Goal: Task Accomplishment & Management: Complete application form

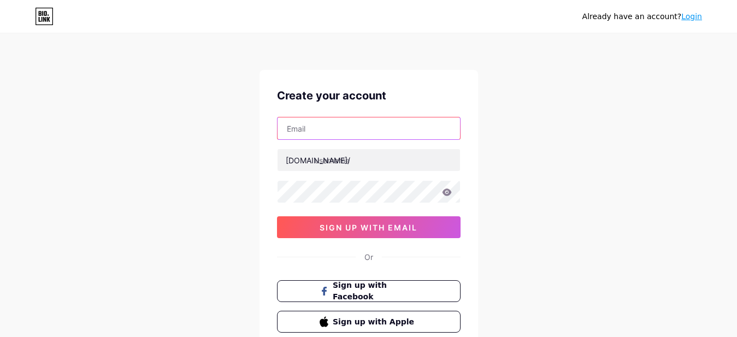
click at [440, 128] on input "text" at bounding box center [369, 129] width 183 height 22
type input "[EMAIL_ADDRESS][DOMAIN_NAME]"
click at [538, 171] on div "Already have an account? Login Create your account [EMAIL_ADDRESS][DOMAIN_NAME]…" at bounding box center [368, 209] width 737 height 418
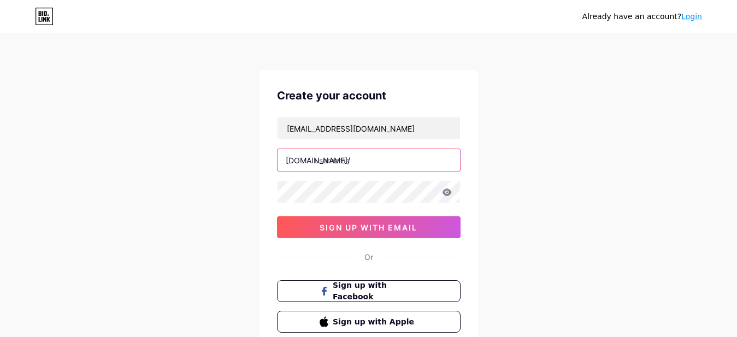
click at [456, 157] on input "text" at bounding box center [369, 160] width 183 height 22
type input "doseanddriponline"
click at [542, 163] on div "Already have an account? Login Create your account [EMAIL_ADDRESS][DOMAIN_NAME]…" at bounding box center [368, 209] width 737 height 418
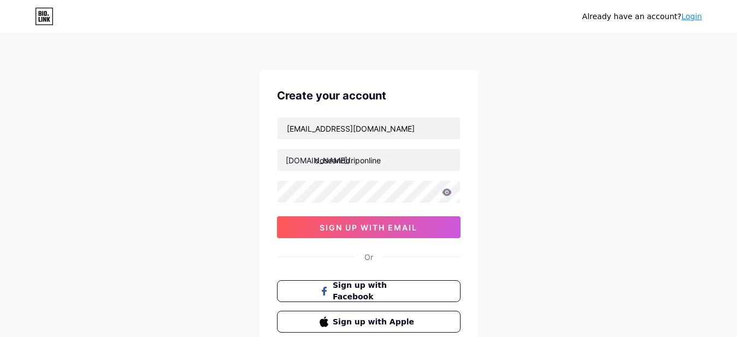
drag, startPoint x: 489, startPoint y: 194, endPoint x: 502, endPoint y: 185, distance: 15.0
click at [505, 183] on div "Already have an account? Login Create your account [EMAIL_ADDRESS][DOMAIN_NAME]…" at bounding box center [368, 209] width 737 height 418
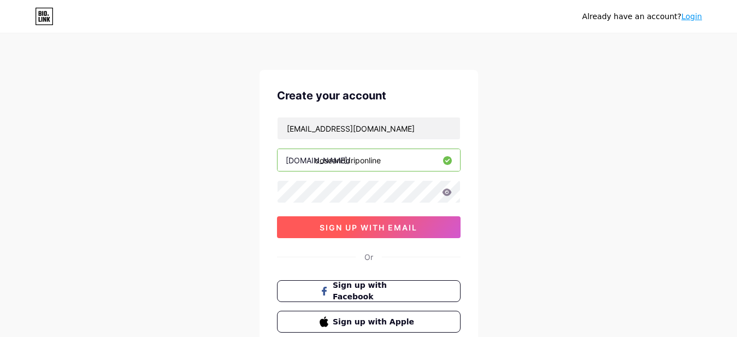
click at [407, 221] on button "sign up with email" at bounding box center [369, 227] width 184 height 22
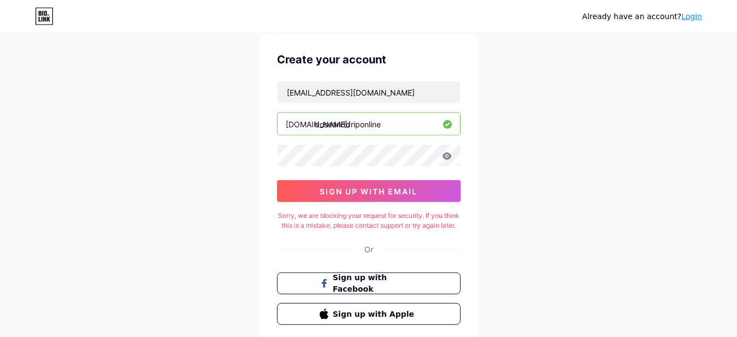
scroll to position [56, 0]
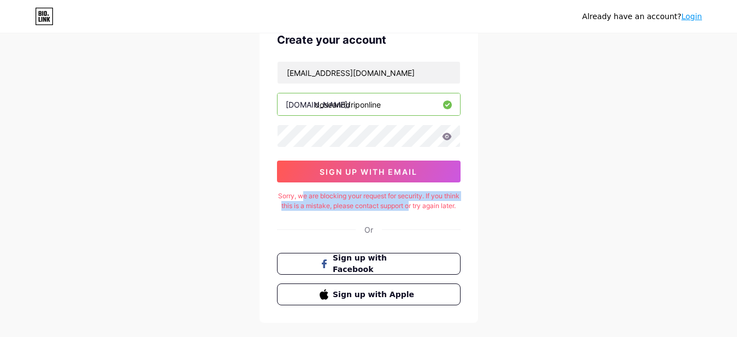
drag, startPoint x: 311, startPoint y: 197, endPoint x: 427, endPoint y: 210, distance: 116.6
click at [427, 210] on div "Sorry, we are blocking your request for security. If you think this is a mistak…" at bounding box center [369, 201] width 184 height 20
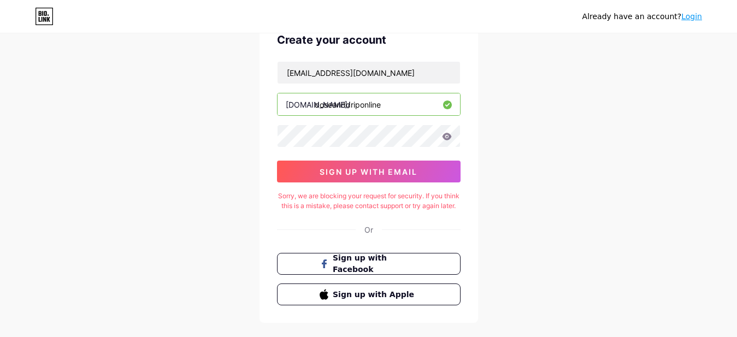
click at [446, 211] on div "Sorry, we are blocking your request for security. If you think this is a mistak…" at bounding box center [369, 201] width 184 height 20
drag, startPoint x: 370, startPoint y: 208, endPoint x: 423, endPoint y: 213, distance: 53.3
click at [423, 211] on div "Sorry, we are blocking your request for security. If you think this is a mistak…" at bounding box center [369, 201] width 184 height 20
click at [444, 206] on div "Sorry, we are blocking your request for security. If you think this is a mistak…" at bounding box center [369, 201] width 184 height 20
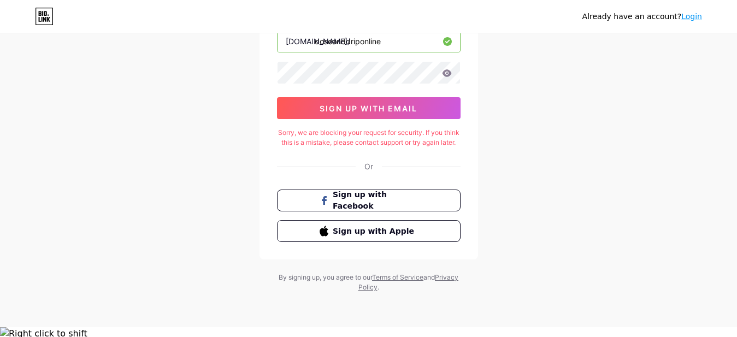
scroll to position [8, 0]
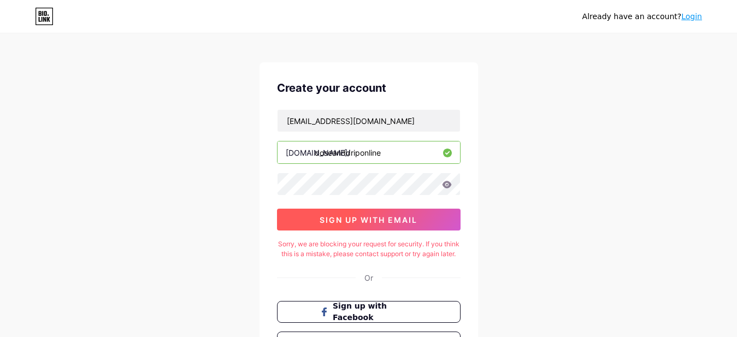
click at [371, 217] on span "sign up with email" at bounding box center [369, 219] width 98 height 9
